Goal: Information Seeking & Learning: Learn about a topic

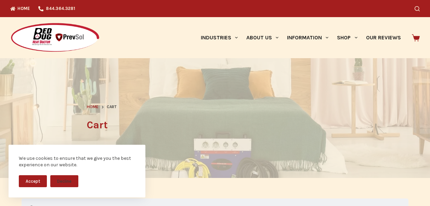
click at [17, 48] on img at bounding box center [55, 38] width 90 height 30
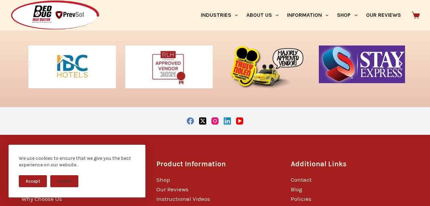
scroll to position [1055, 0]
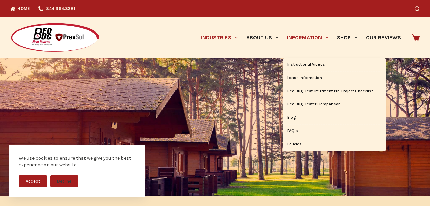
click at [318, 44] on link "Information" at bounding box center [308, 37] width 50 height 41
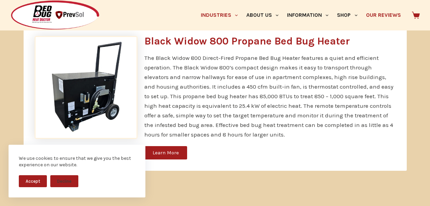
scroll to position [357, 0]
